Goal: Task Accomplishment & Management: Complete application form

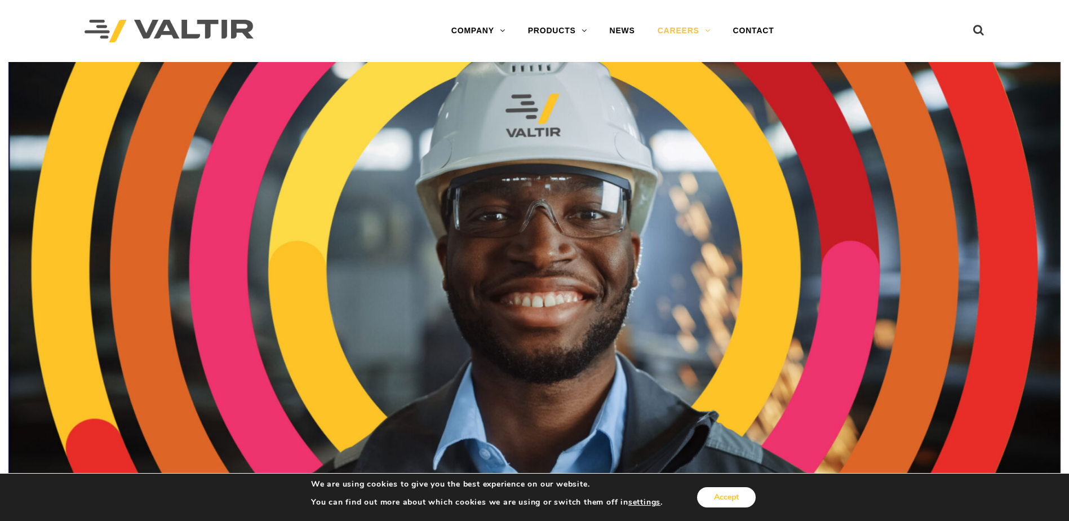
click at [735, 500] on button "Accept" at bounding box center [726, 497] width 59 height 20
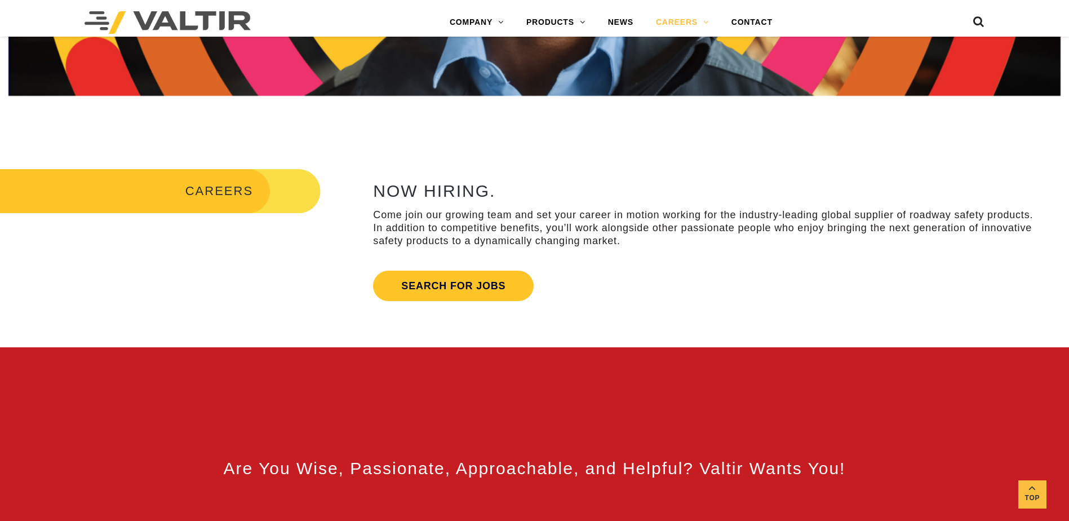
scroll to position [338, 0]
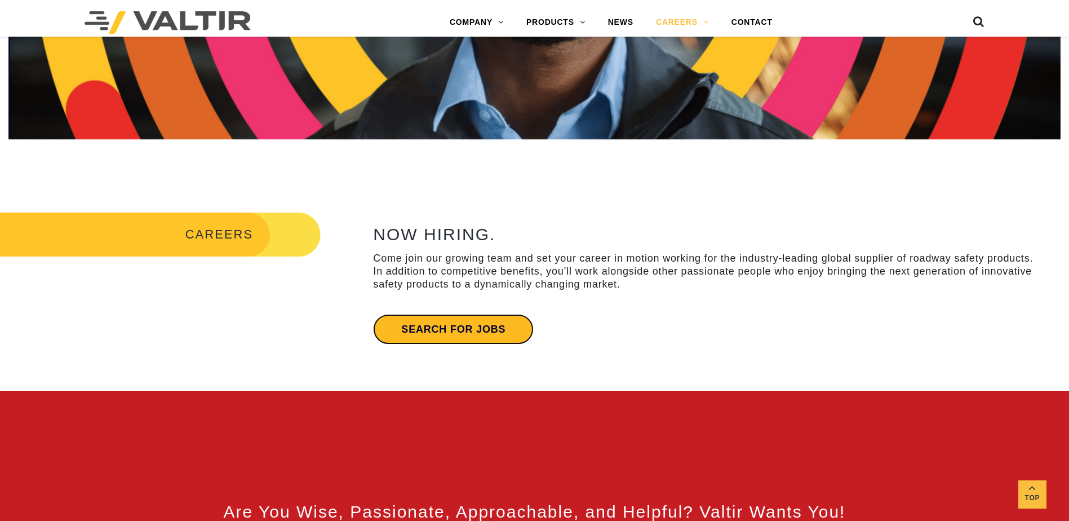
click at [484, 338] on link "Search for jobs" at bounding box center [453, 329] width 161 height 30
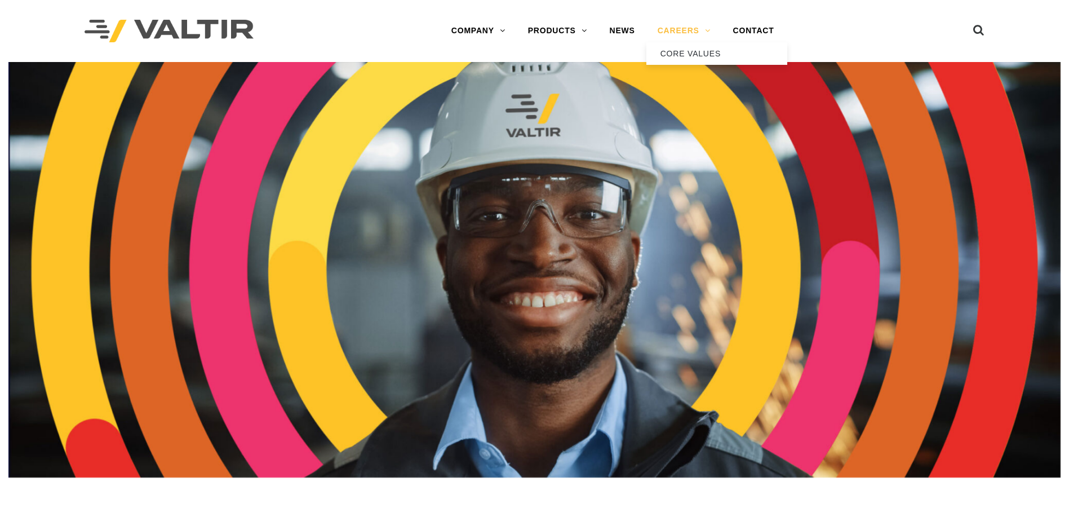
click at [683, 29] on link "CAREERS" at bounding box center [683, 31] width 75 height 23
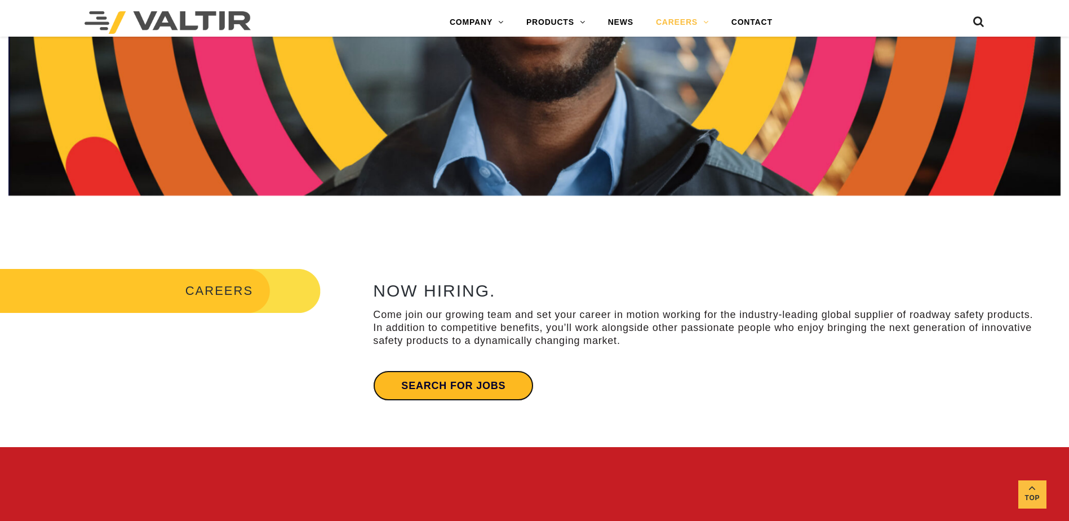
click at [467, 397] on link "Search for jobs" at bounding box center [453, 385] width 161 height 30
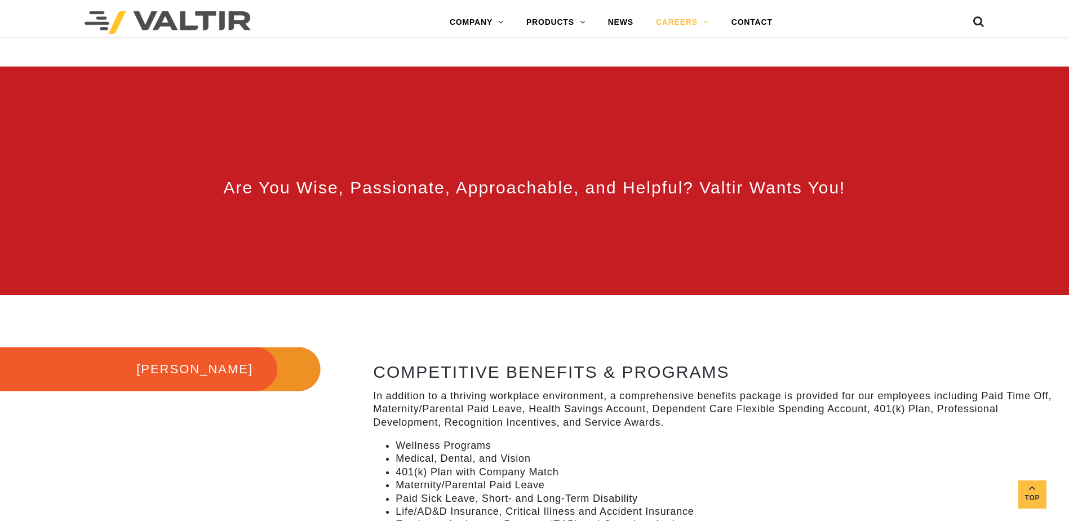
scroll to position [676, 0]
